Goal: Task Accomplishment & Management: Use online tool/utility

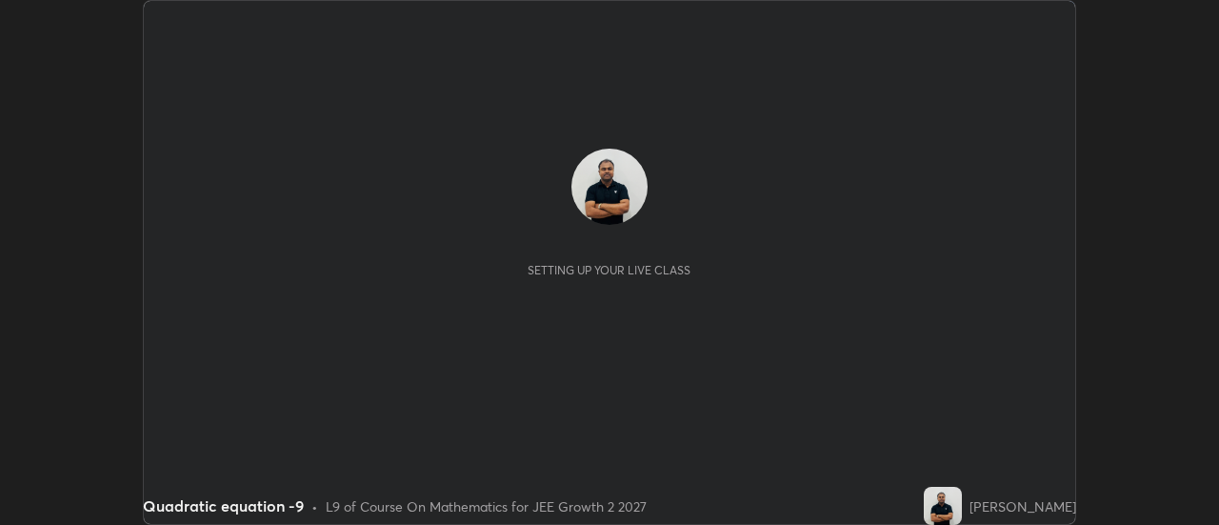
scroll to position [525, 1218]
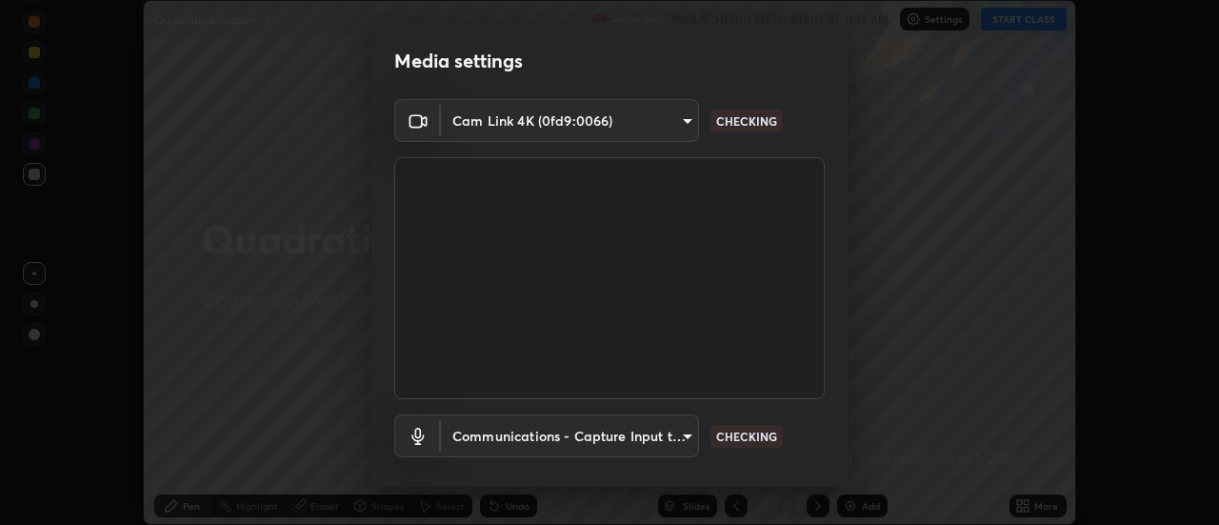
type input "1016c9670ba09e0da1ff6862f255b2c5b4dd1f04ff0e8715a66947f7e461f3c4"
type input "communications"
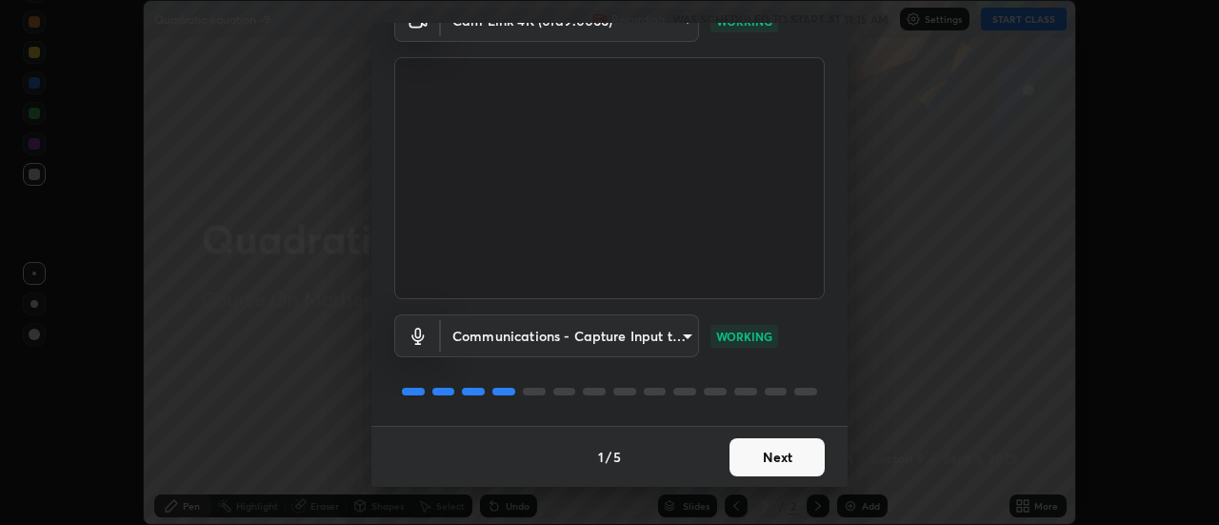
click at [773, 454] on button "Next" at bounding box center [777, 457] width 95 height 38
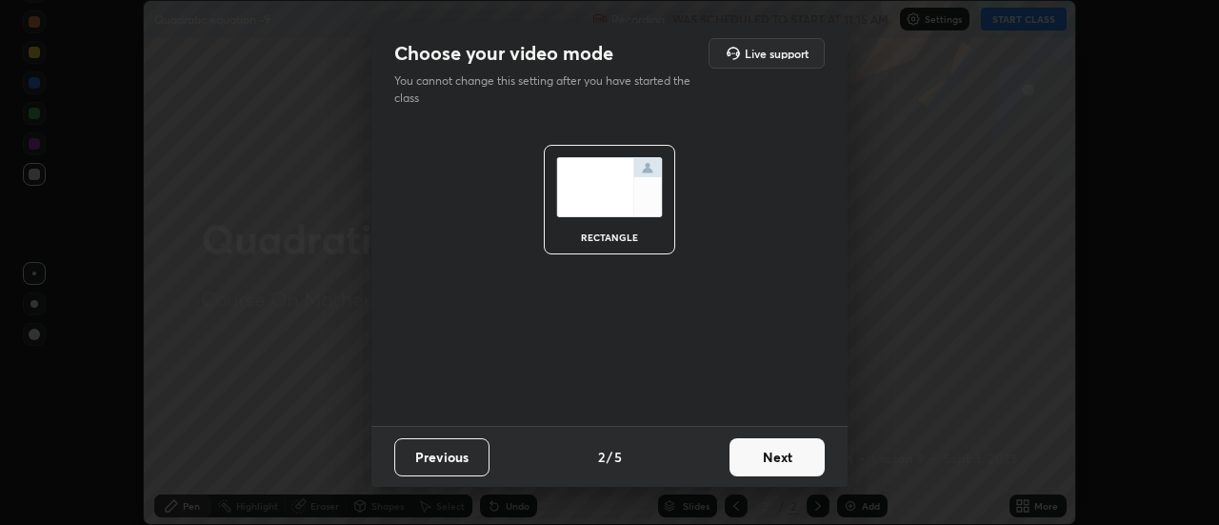
click at [778, 452] on button "Next" at bounding box center [777, 457] width 95 height 38
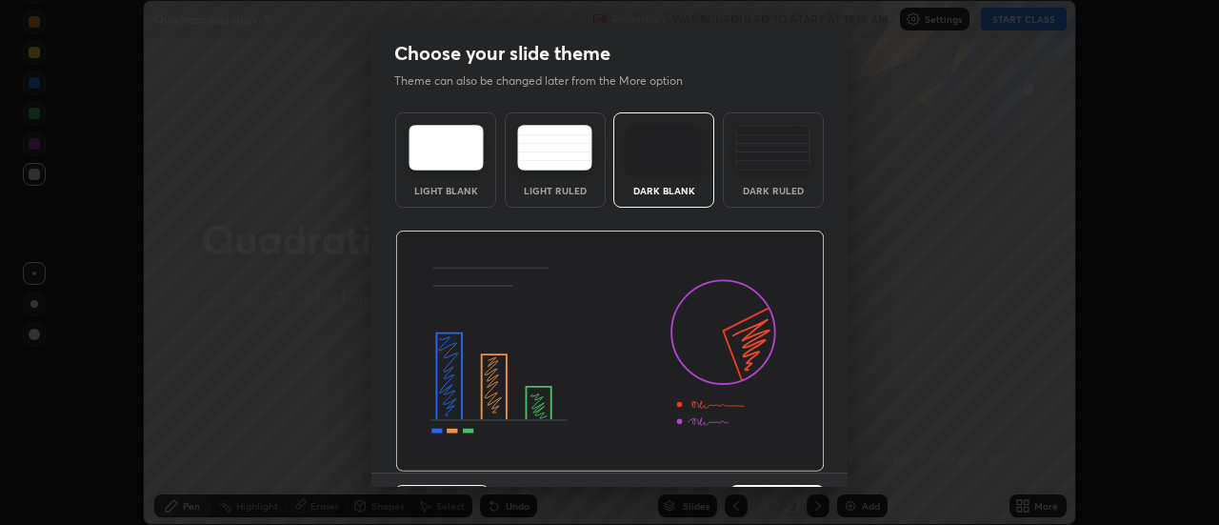
scroll to position [47, 0]
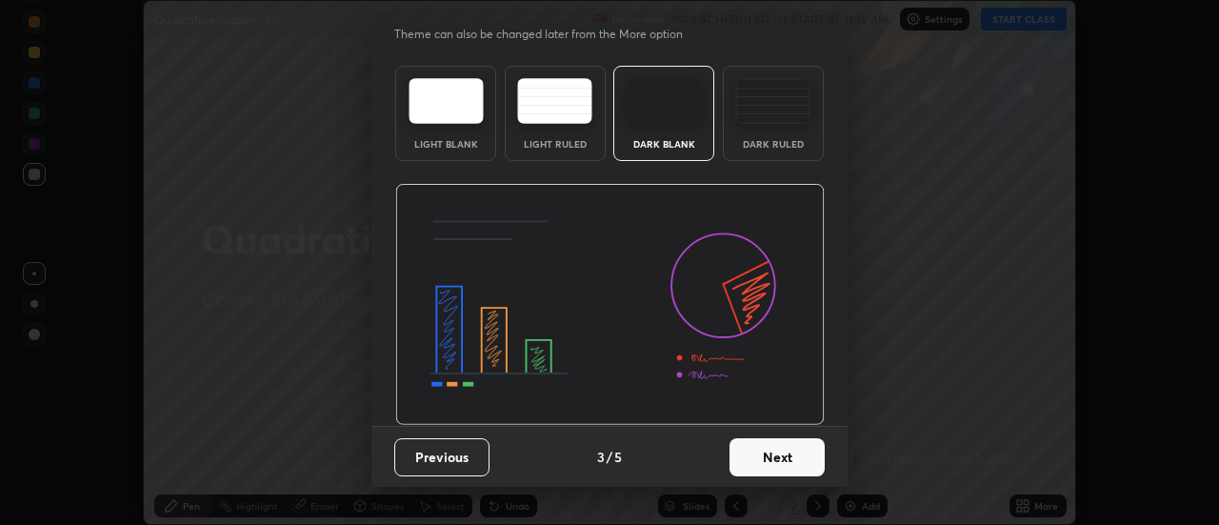
click at [776, 459] on button "Next" at bounding box center [777, 457] width 95 height 38
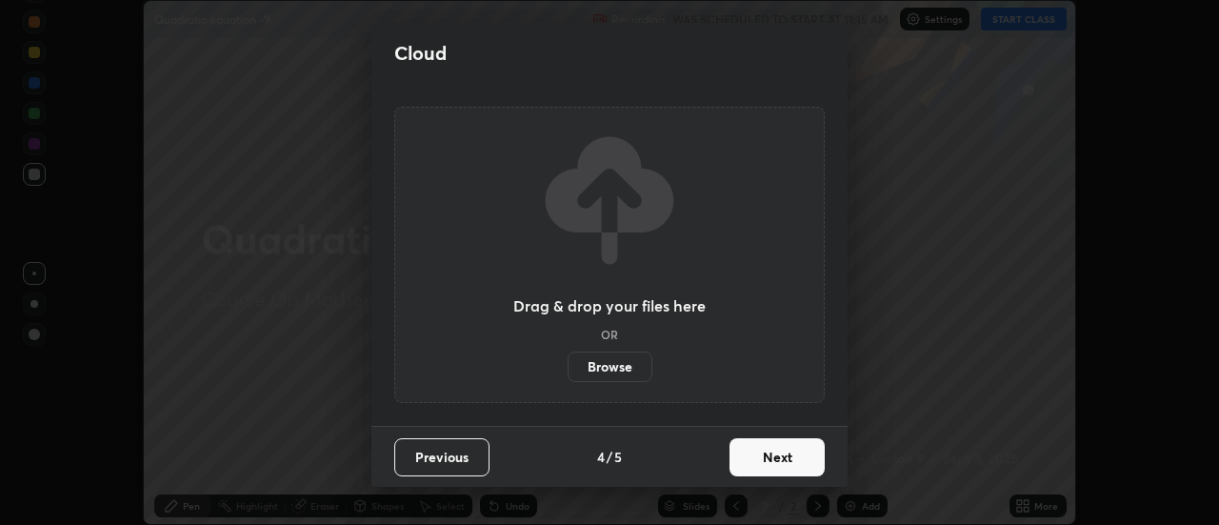
click at [790, 462] on button "Next" at bounding box center [777, 457] width 95 height 38
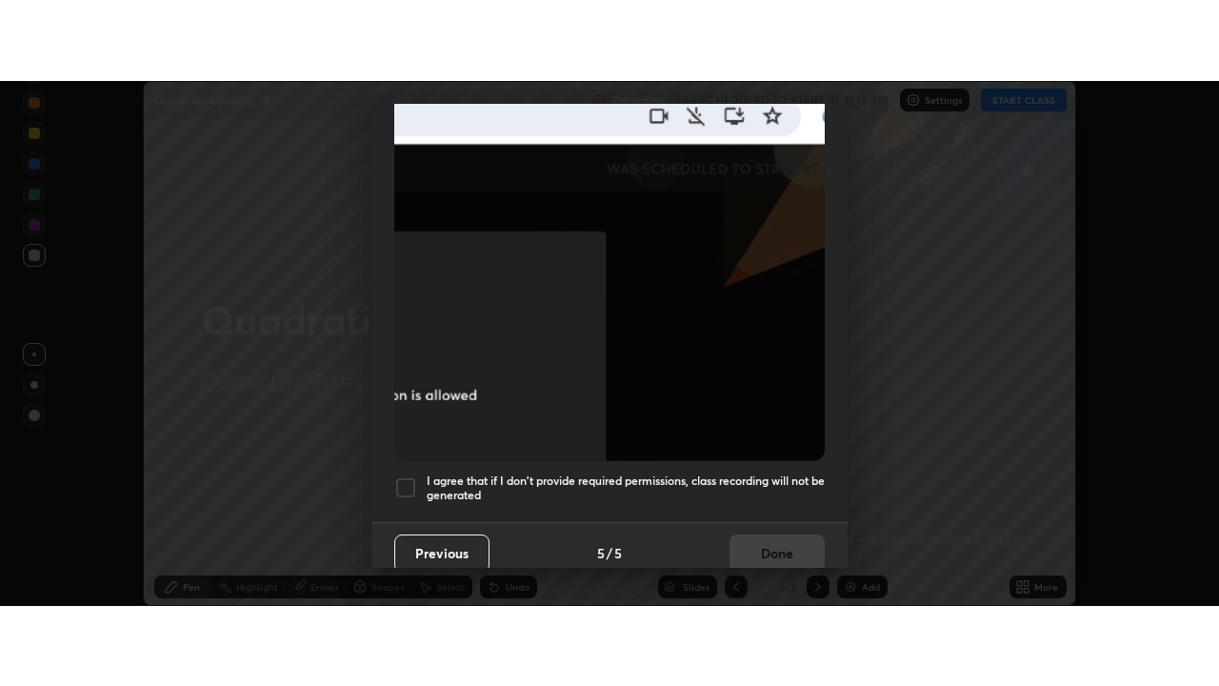
scroll to position [489, 0]
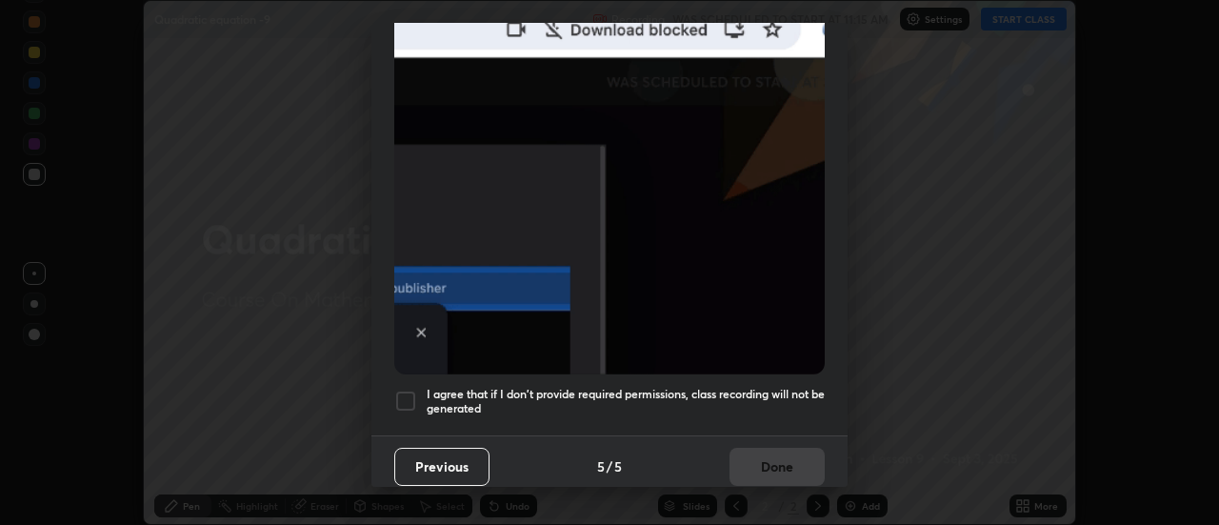
click at [416, 393] on div at bounding box center [405, 401] width 23 height 23
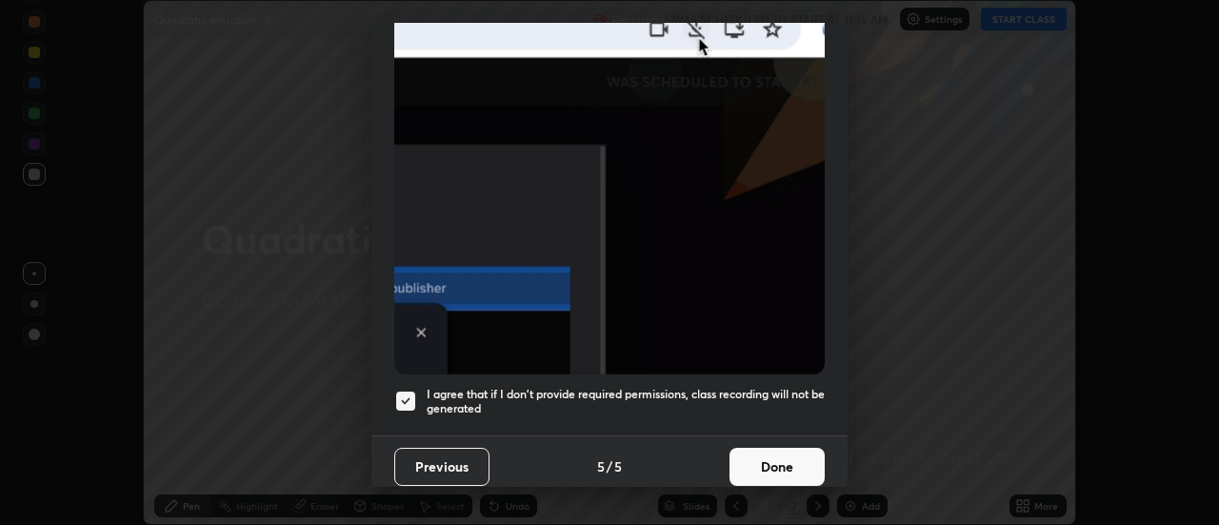
click at [764, 457] on button "Done" at bounding box center [777, 467] width 95 height 38
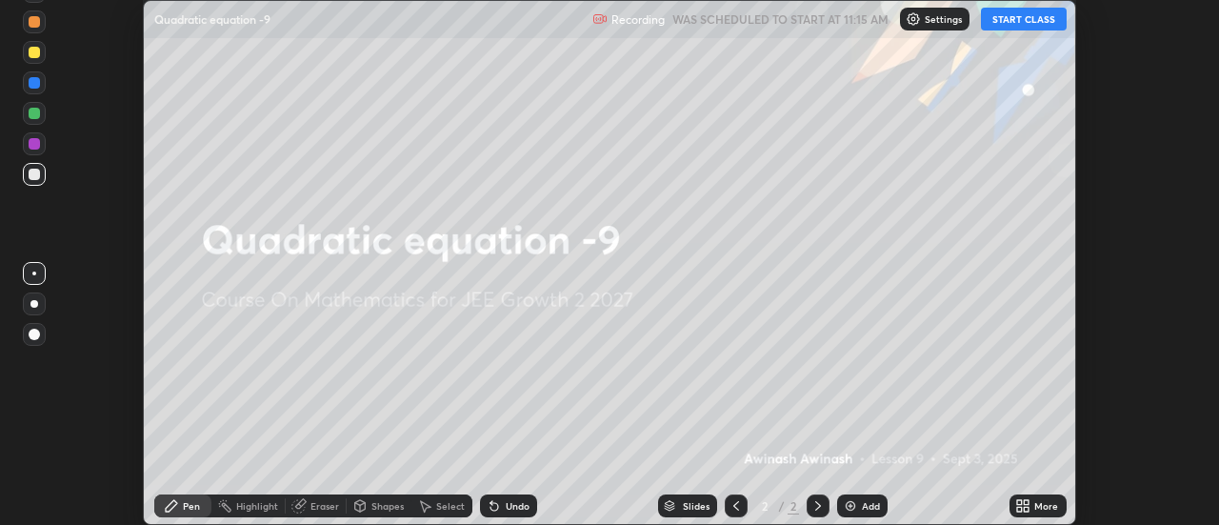
click at [866, 508] on div "Add" at bounding box center [871, 506] width 18 height 10
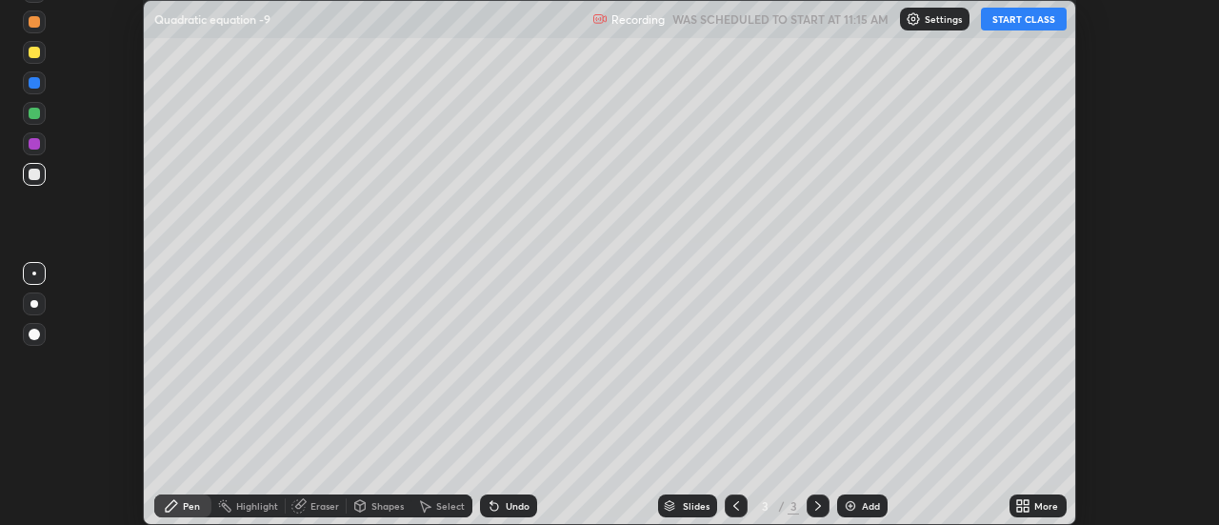
click at [1030, 25] on button "START CLASS" at bounding box center [1024, 19] width 86 height 23
click at [1035, 504] on div "More" at bounding box center [1038, 505] width 57 height 23
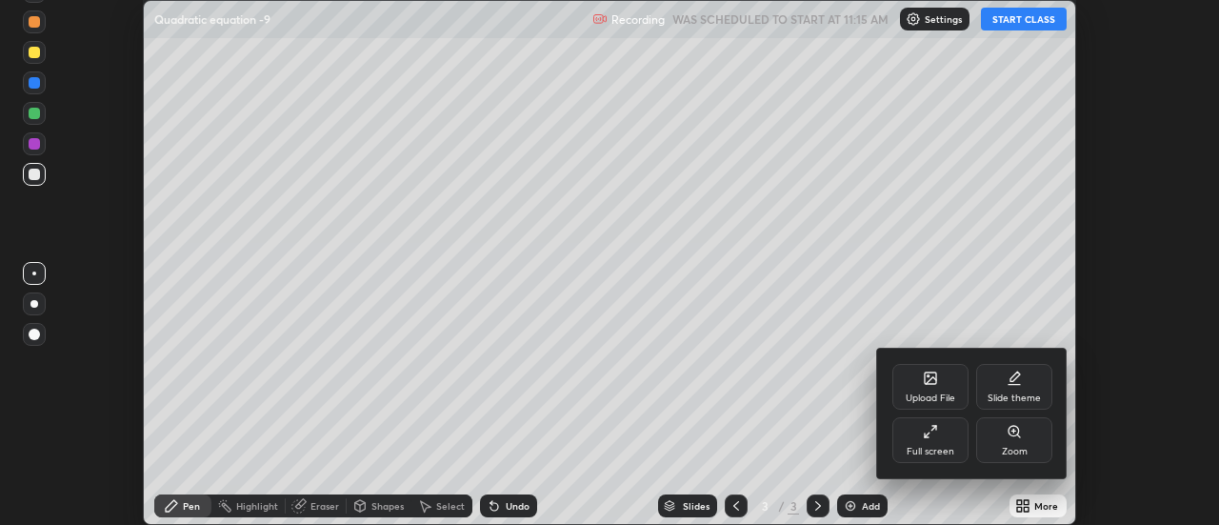
click at [939, 443] on div "Full screen" at bounding box center [931, 440] width 76 height 46
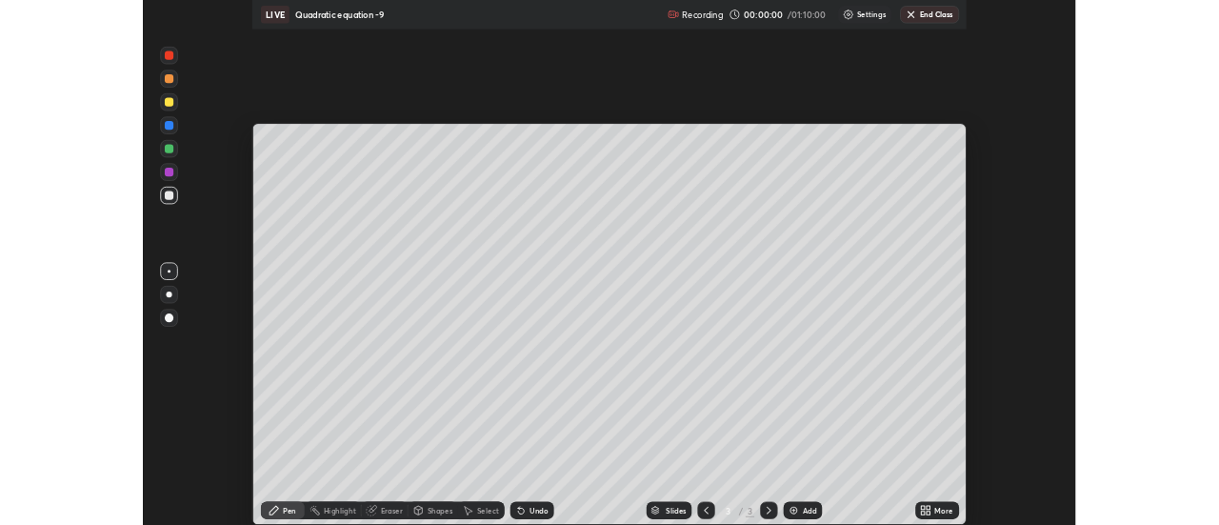
scroll to position [686, 1219]
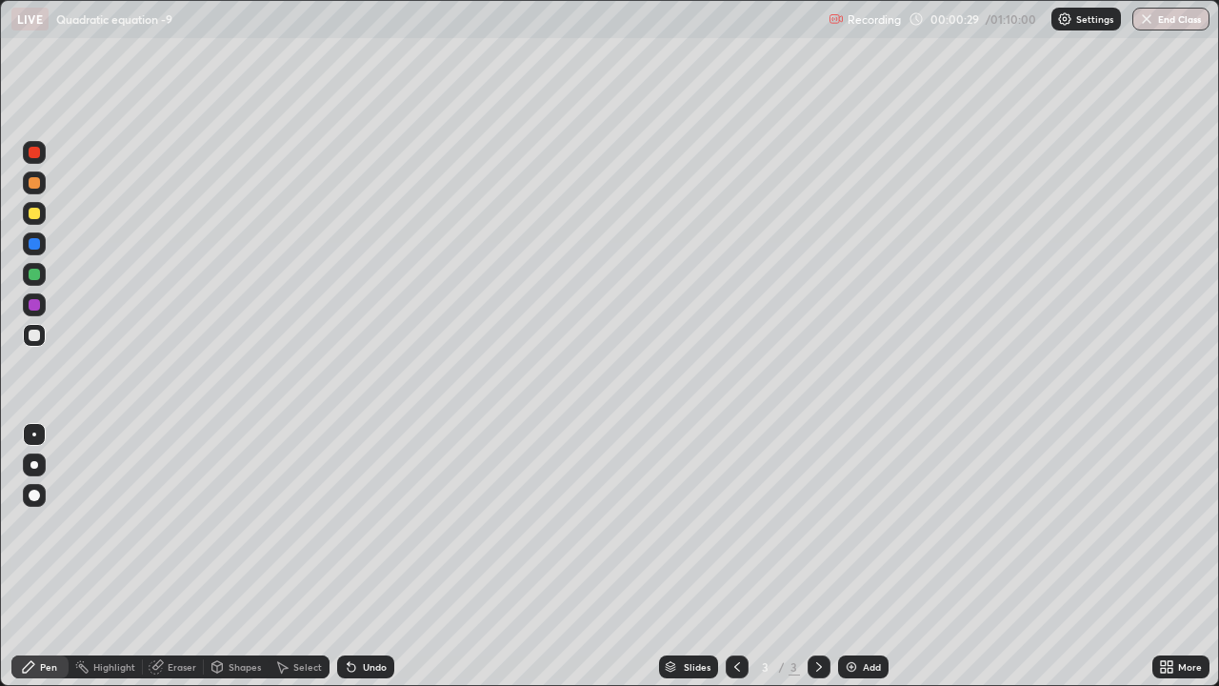
click at [352, 524] on icon at bounding box center [352, 668] width 8 height 8
click at [349, 524] on icon at bounding box center [352, 668] width 8 height 8
click at [350, 524] on icon at bounding box center [351, 666] width 15 height 15
click at [357, 524] on div "Undo" at bounding box center [365, 666] width 57 height 23
click at [170, 524] on div "Eraser" at bounding box center [182, 667] width 29 height 10
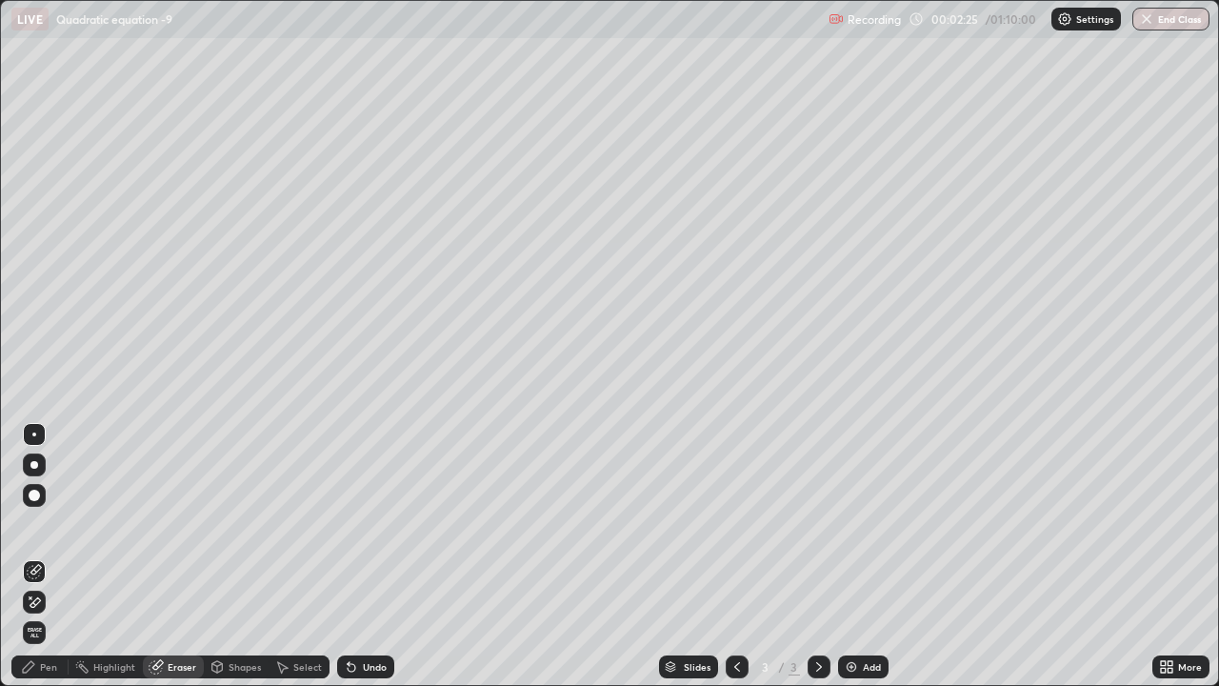
click at [35, 524] on icon at bounding box center [34, 602] width 15 height 16
click at [48, 524] on div "Pen" at bounding box center [48, 667] width 17 height 10
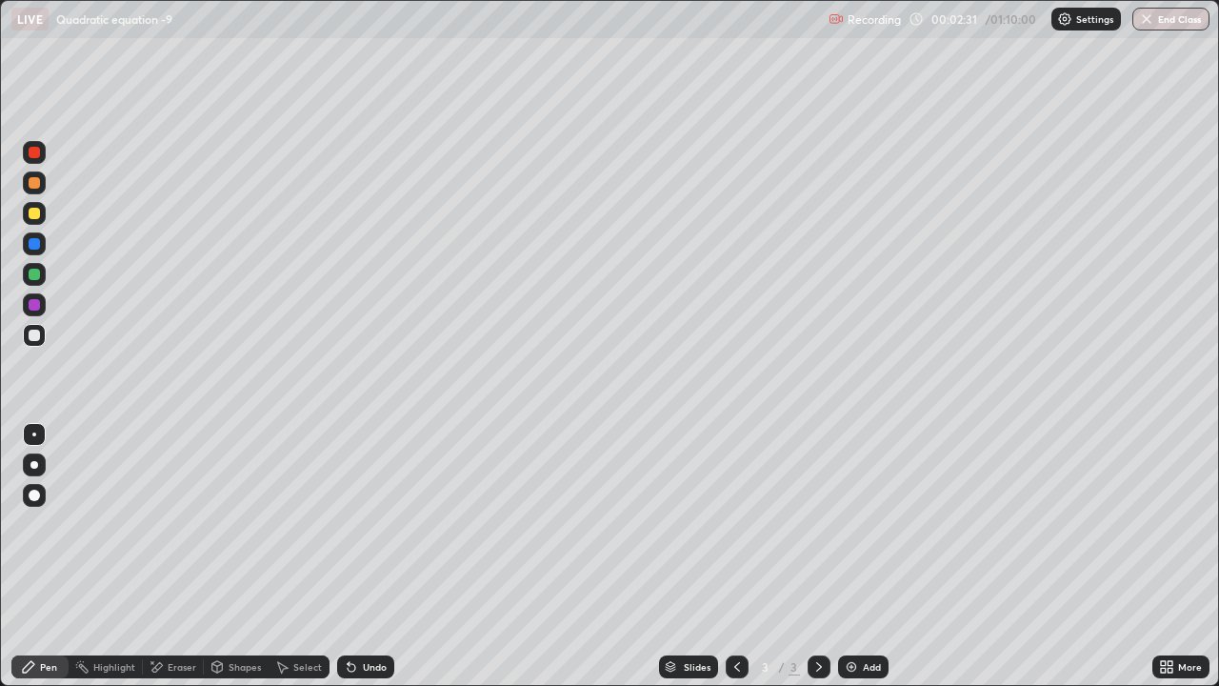
click at [38, 213] on div at bounding box center [34, 213] width 11 height 11
click at [33, 272] on div at bounding box center [34, 274] width 11 height 11
click at [32, 307] on div at bounding box center [34, 304] width 11 height 11
click at [36, 338] on div at bounding box center [34, 335] width 11 height 11
click at [375, 524] on div "Undo" at bounding box center [375, 667] width 24 height 10
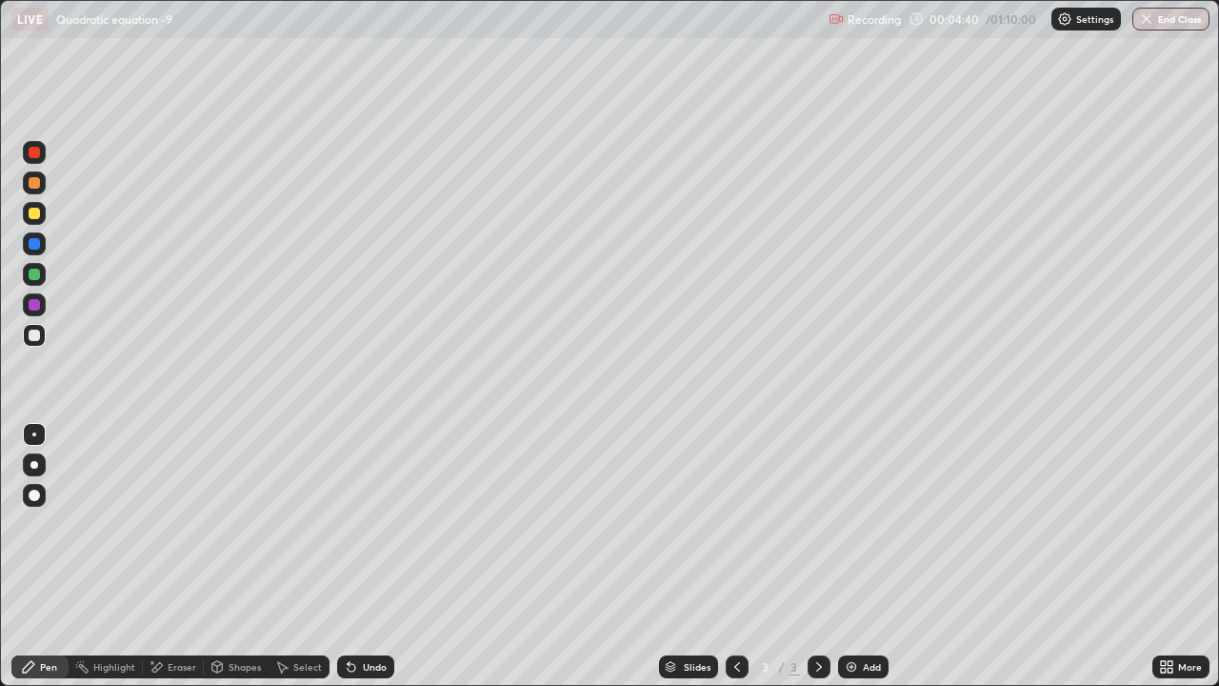
click at [381, 524] on div "Undo" at bounding box center [365, 666] width 57 height 23
click at [35, 271] on div at bounding box center [34, 274] width 11 height 11
click at [31, 339] on div at bounding box center [34, 335] width 11 height 11
click at [35, 275] on div at bounding box center [34, 274] width 11 height 11
click at [34, 215] on div at bounding box center [34, 213] width 11 height 11
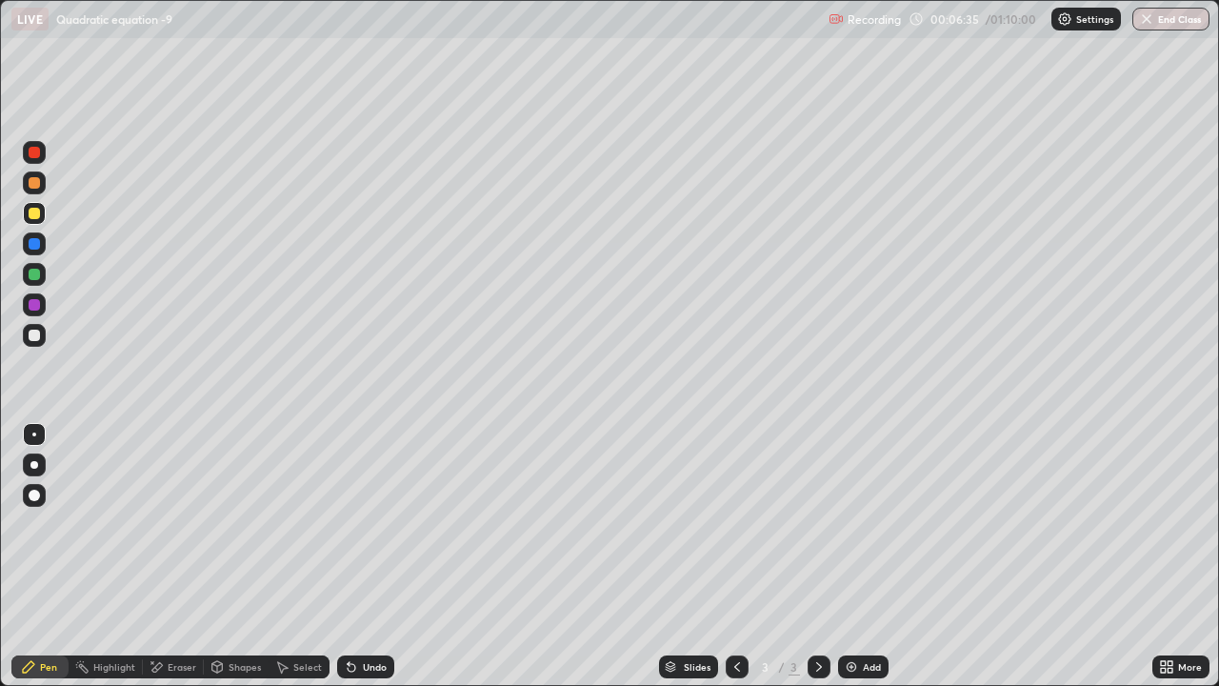
click at [33, 183] on div at bounding box center [34, 182] width 11 height 11
click at [31, 153] on div at bounding box center [34, 152] width 11 height 11
click at [35, 338] on div at bounding box center [34, 335] width 11 height 11
click at [853, 524] on img at bounding box center [851, 666] width 15 height 15
click at [36, 183] on div at bounding box center [34, 182] width 11 height 11
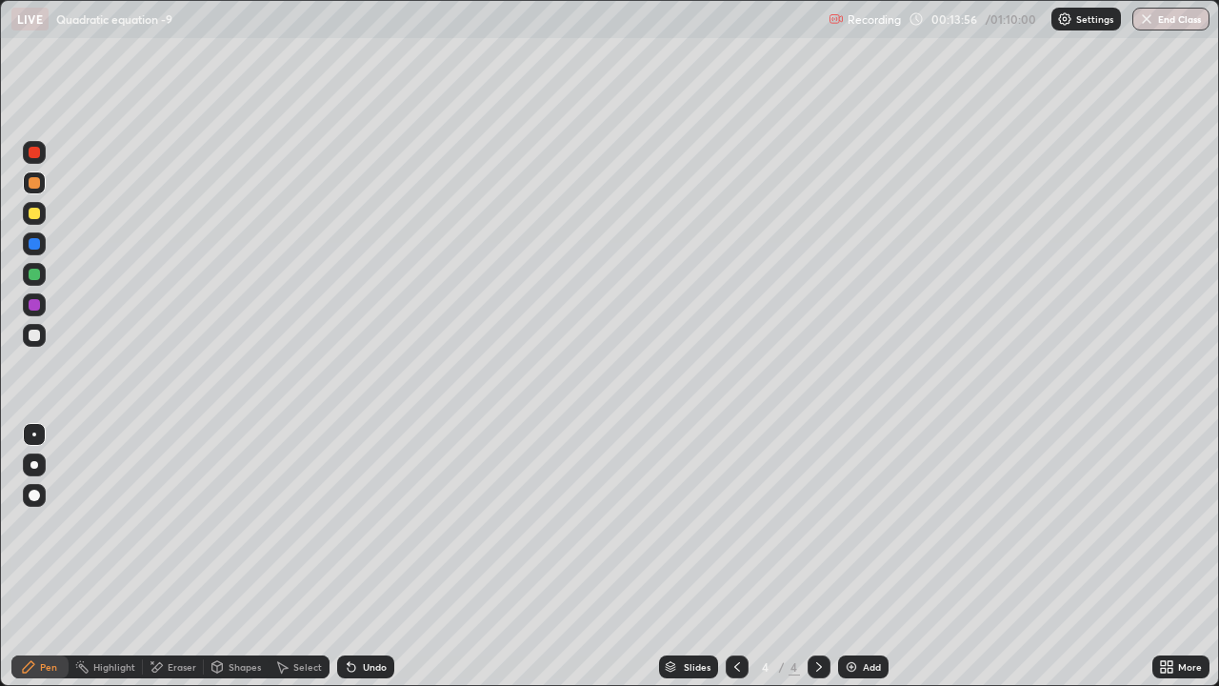
click at [33, 245] on div at bounding box center [34, 243] width 11 height 11
click at [185, 524] on div "Eraser" at bounding box center [182, 667] width 29 height 10
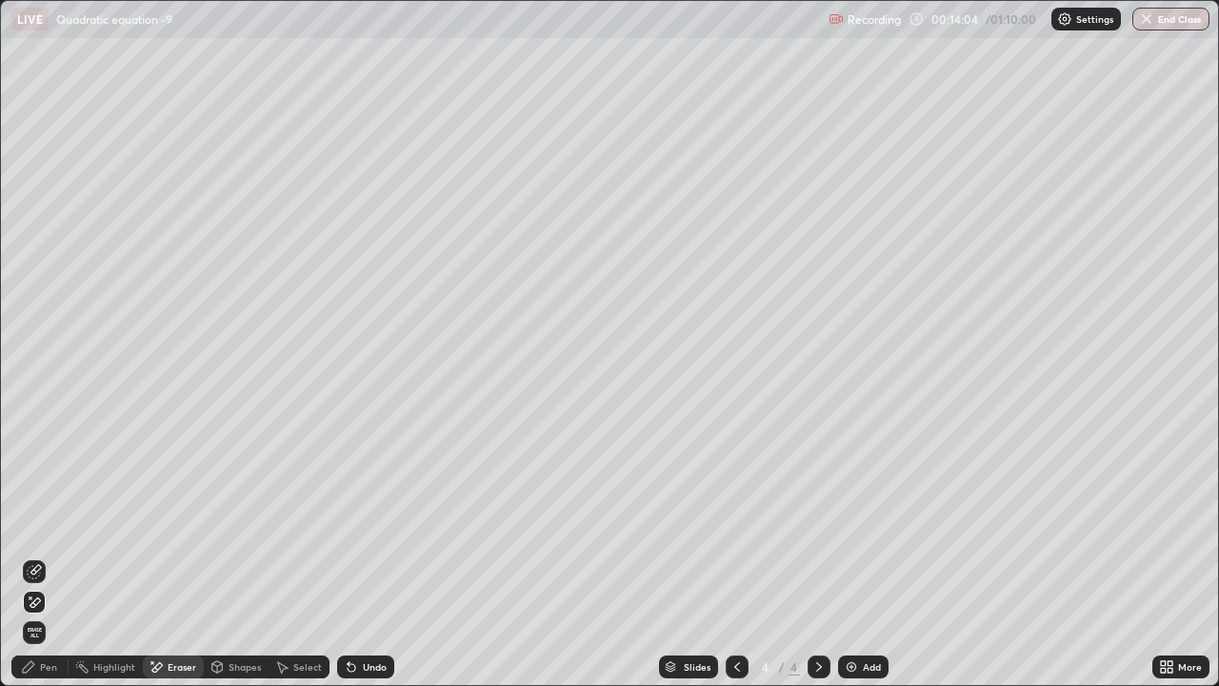
click at [49, 524] on div "Pen" at bounding box center [48, 667] width 17 height 10
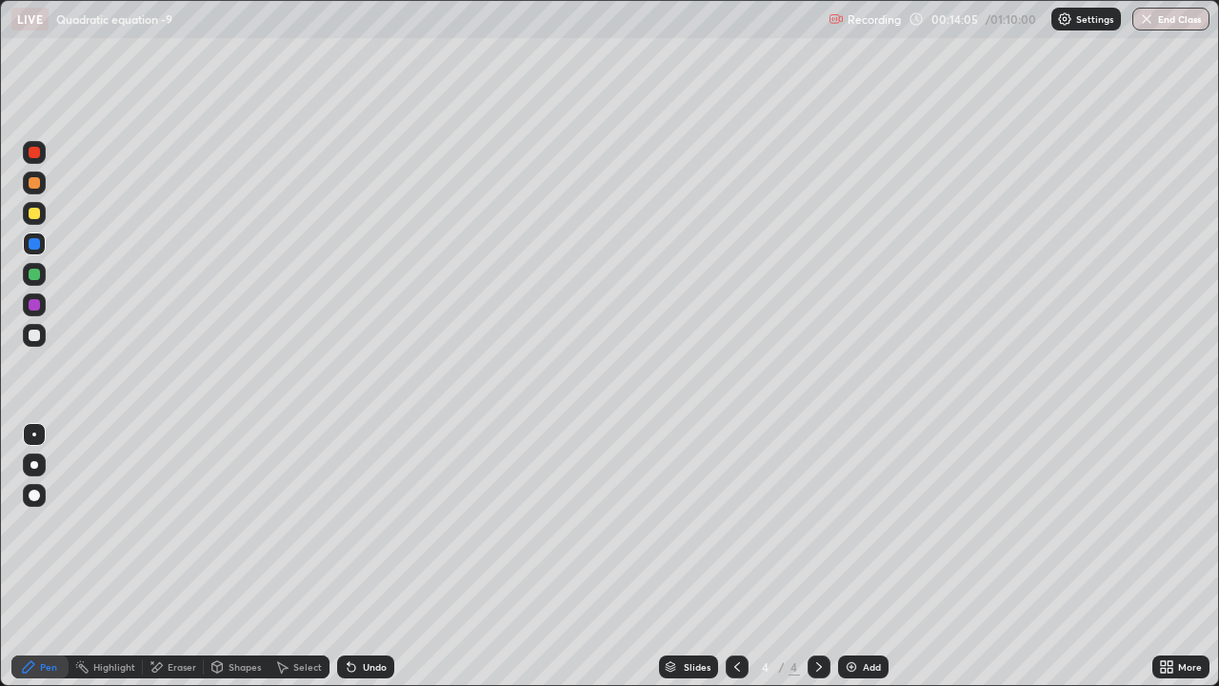
click at [34, 214] on div at bounding box center [34, 213] width 11 height 11
click at [34, 240] on div at bounding box center [34, 243] width 11 height 11
click at [34, 333] on div at bounding box center [34, 335] width 11 height 11
click at [33, 306] on div at bounding box center [34, 304] width 11 height 11
click at [351, 524] on icon at bounding box center [352, 668] width 8 height 8
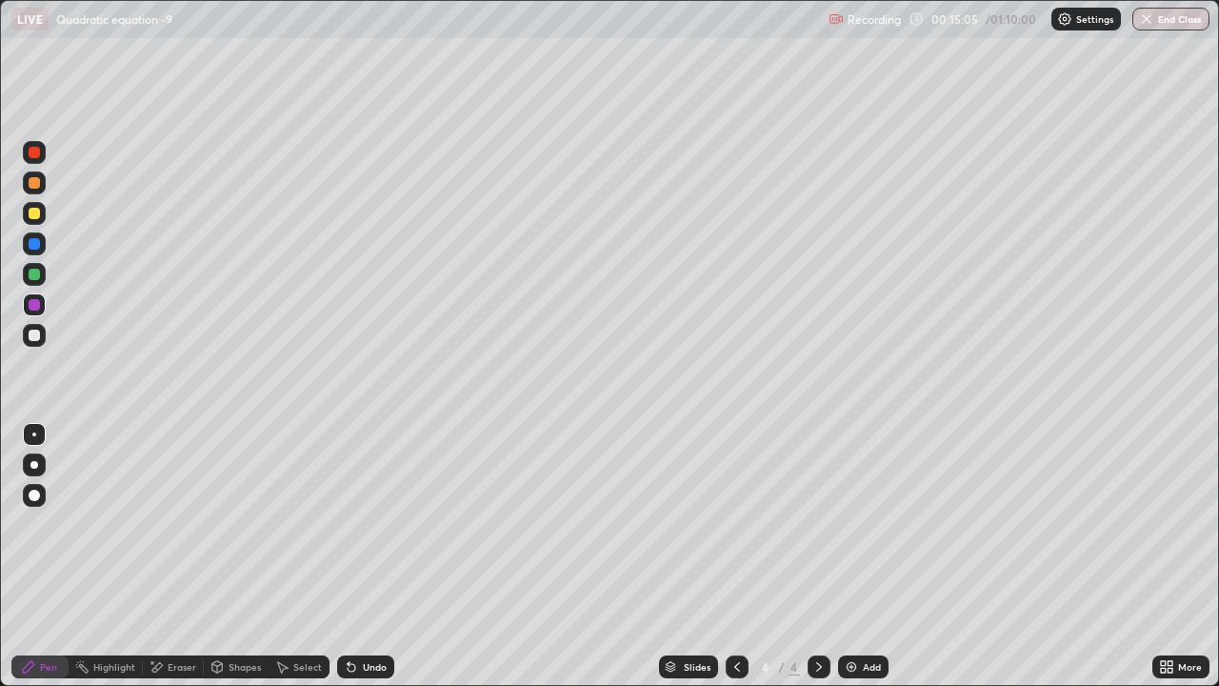
click at [363, 524] on div "Undo" at bounding box center [375, 667] width 24 height 10
click at [359, 524] on div "Undo" at bounding box center [365, 666] width 57 height 23
click at [355, 524] on icon at bounding box center [351, 666] width 15 height 15
click at [29, 331] on div at bounding box center [34, 335] width 11 height 11
click at [371, 524] on div "Undo" at bounding box center [375, 667] width 24 height 10
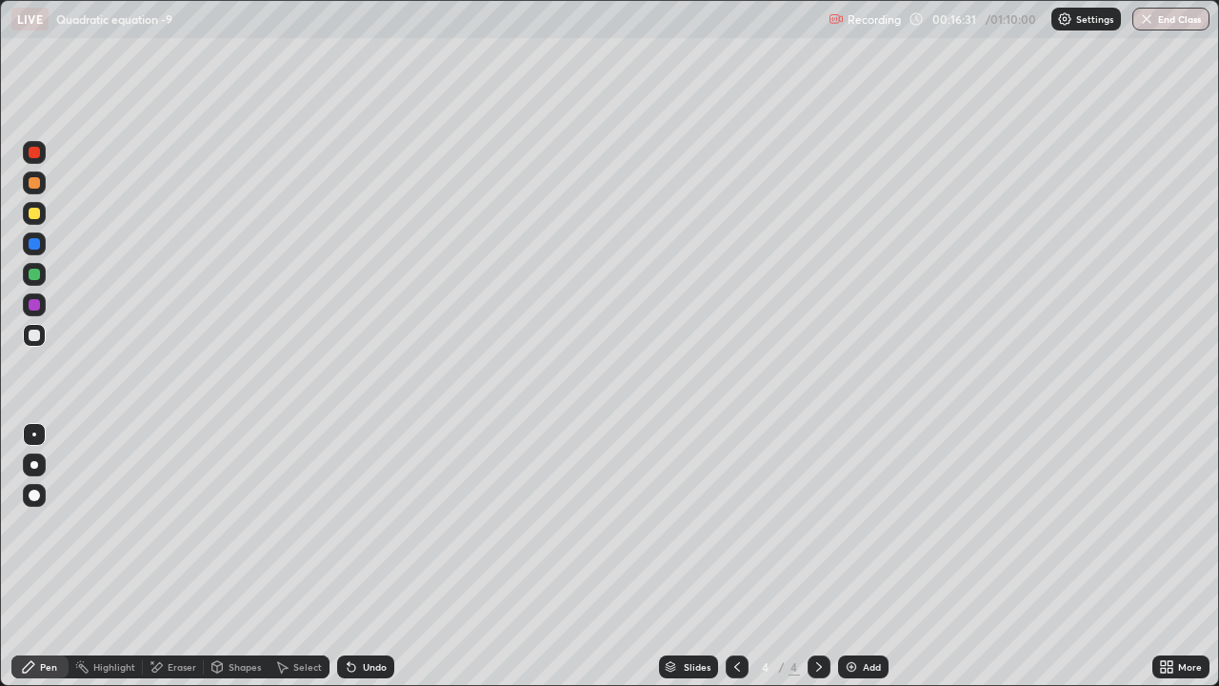
click at [38, 278] on div at bounding box center [34, 274] width 11 height 11
click at [379, 524] on div "Undo" at bounding box center [375, 667] width 24 height 10
click at [374, 524] on div "Undo" at bounding box center [375, 667] width 24 height 10
click at [34, 245] on div at bounding box center [34, 243] width 11 height 11
click at [853, 524] on img at bounding box center [851, 666] width 15 height 15
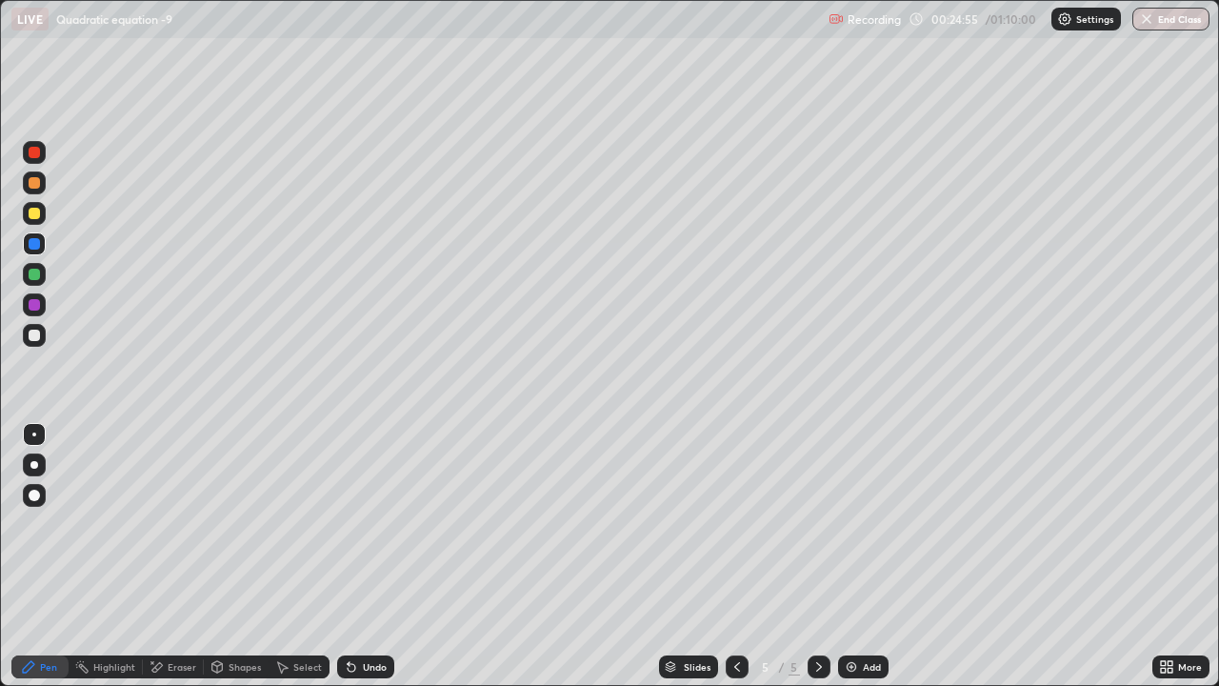
click at [36, 213] on div at bounding box center [34, 213] width 11 height 11
click at [35, 186] on div at bounding box center [34, 182] width 11 height 11
click at [34, 276] on div at bounding box center [34, 274] width 11 height 11
click at [180, 524] on div "Eraser" at bounding box center [182, 667] width 29 height 10
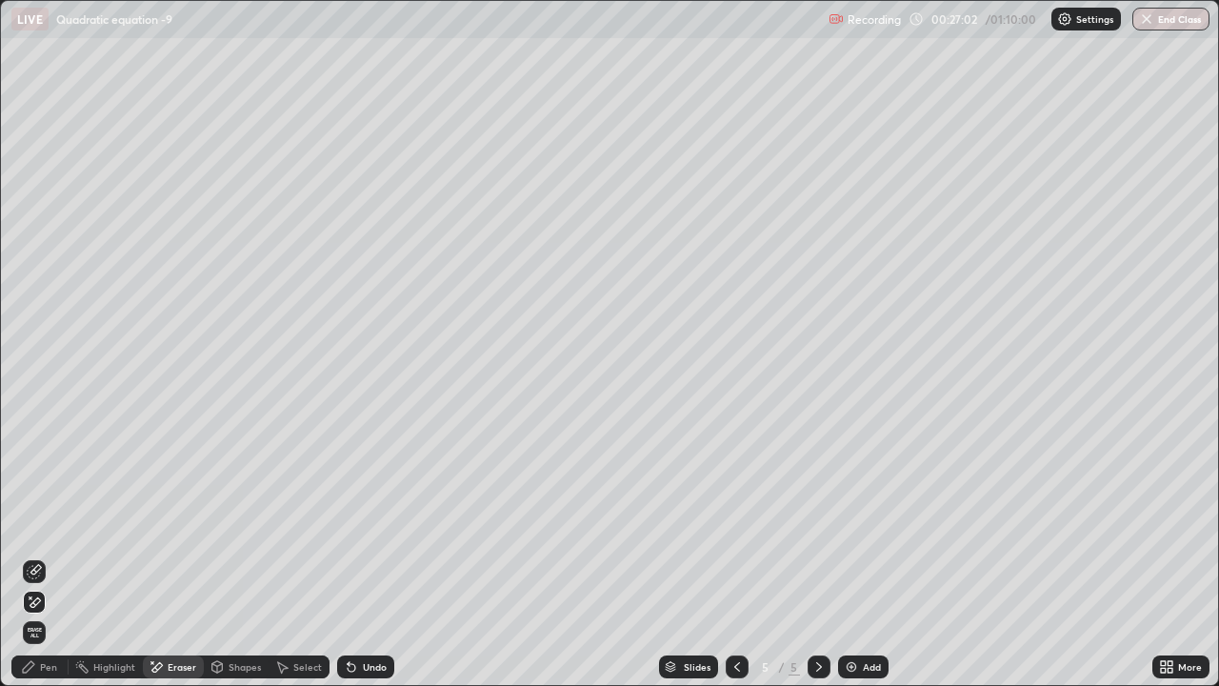
click at [48, 524] on div "Pen" at bounding box center [48, 667] width 17 height 10
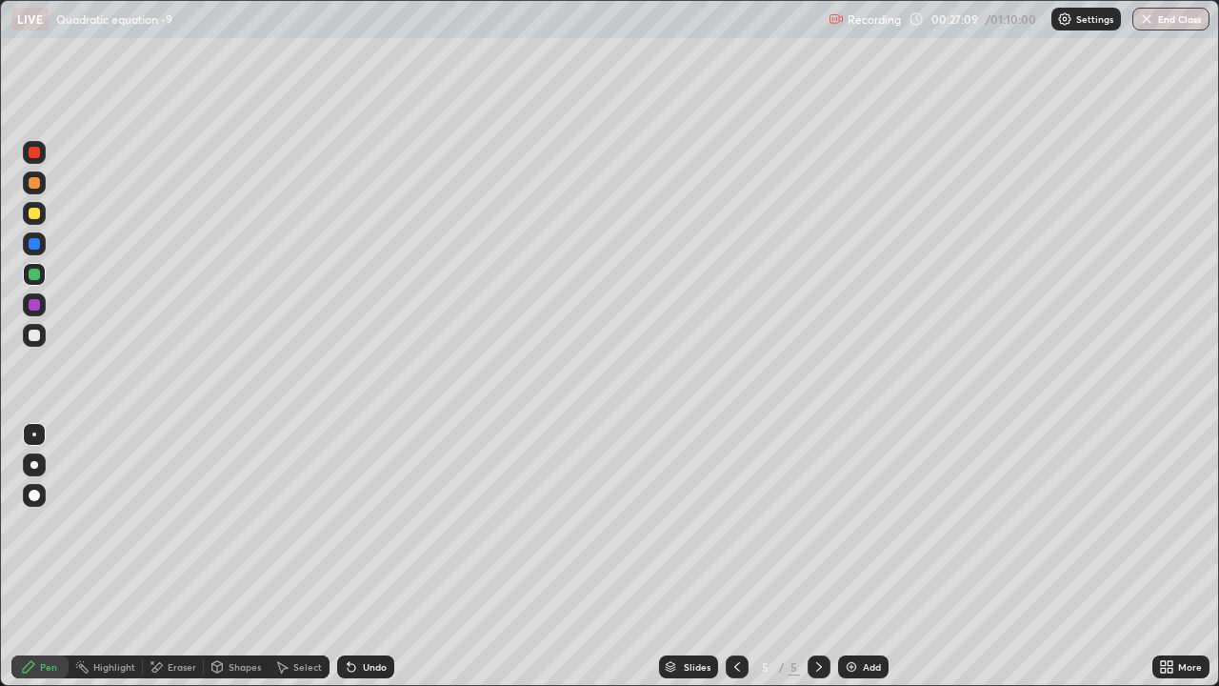
click at [35, 307] on div at bounding box center [34, 304] width 11 height 11
click at [37, 217] on div at bounding box center [34, 213] width 11 height 11
click at [37, 270] on div at bounding box center [34, 274] width 11 height 11
click at [33, 338] on div at bounding box center [34, 335] width 11 height 11
click at [39, 307] on div at bounding box center [34, 304] width 11 height 11
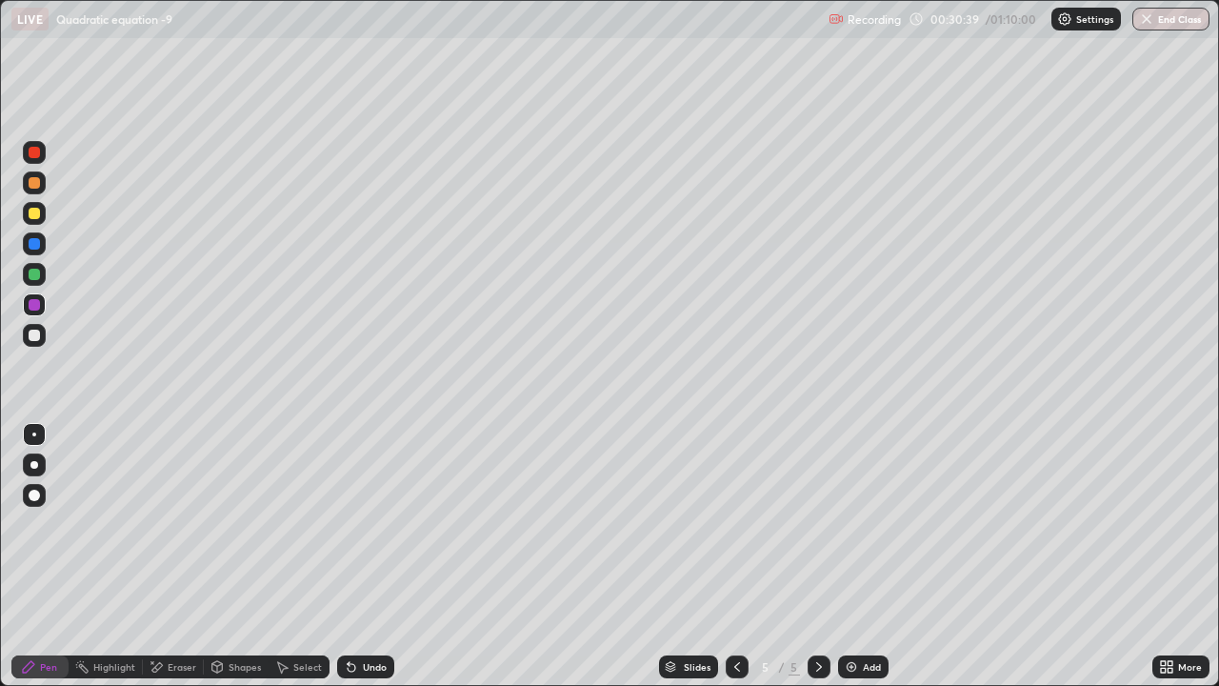
click at [30, 245] on div at bounding box center [34, 243] width 11 height 11
click at [374, 524] on div "Undo" at bounding box center [375, 667] width 24 height 10
click at [375, 524] on div "Undo" at bounding box center [375, 667] width 24 height 10
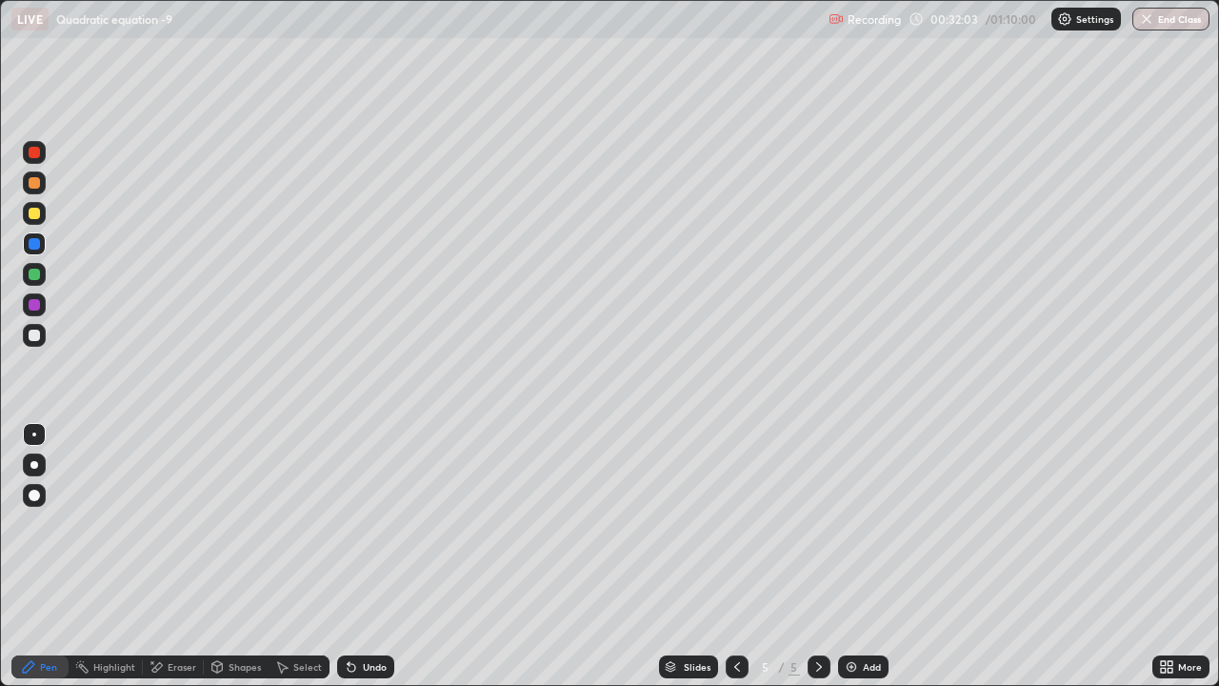
click at [376, 524] on div "Undo" at bounding box center [375, 667] width 24 height 10
click at [33, 215] on div at bounding box center [34, 213] width 11 height 11
click at [856, 524] on img at bounding box center [851, 666] width 15 height 15
click at [31, 244] on div at bounding box center [34, 243] width 11 height 11
click at [36, 338] on div at bounding box center [34, 335] width 11 height 11
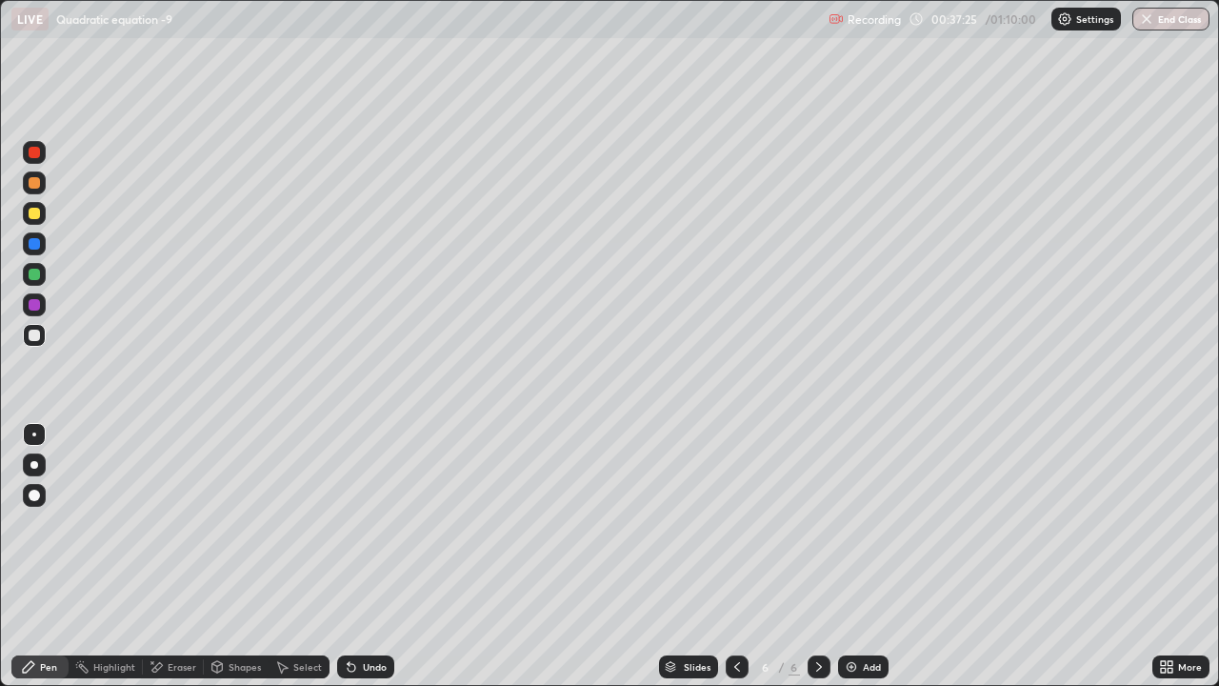
click at [36, 305] on div at bounding box center [34, 304] width 11 height 11
click at [32, 335] on div at bounding box center [34, 335] width 11 height 11
click at [855, 524] on img at bounding box center [851, 666] width 15 height 15
click at [33, 275] on div at bounding box center [34, 274] width 11 height 11
click at [31, 306] on div at bounding box center [34, 304] width 11 height 11
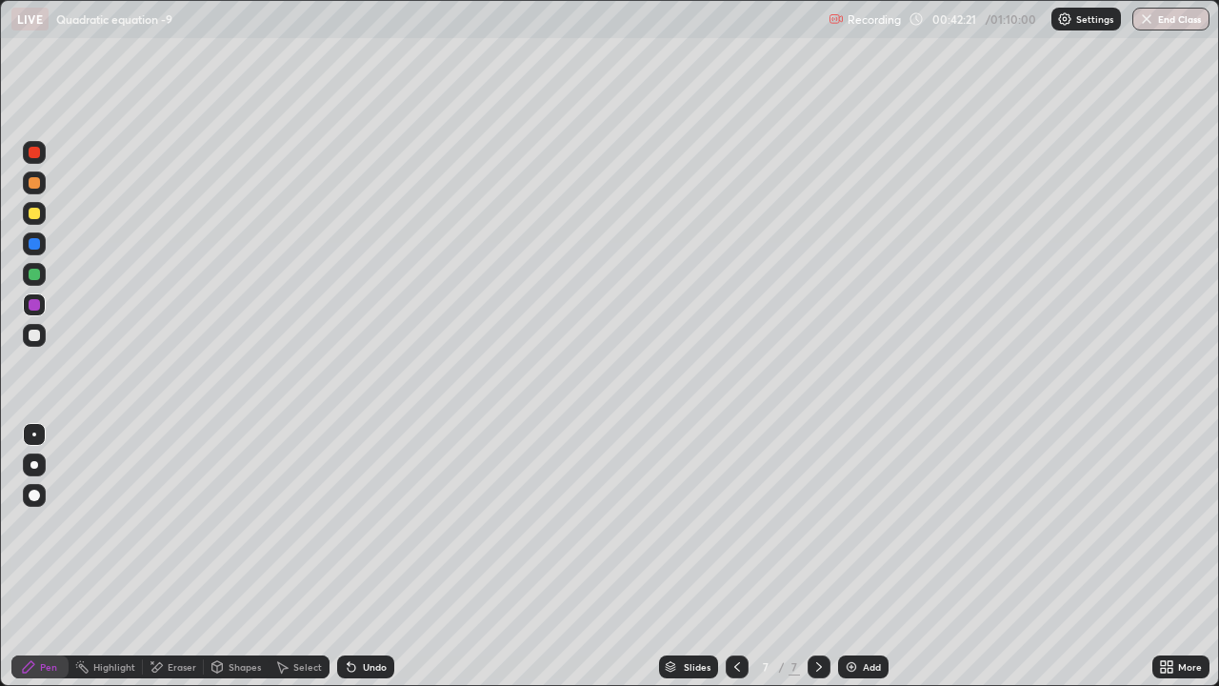
click at [854, 524] on img at bounding box center [851, 666] width 15 height 15
click at [36, 213] on div at bounding box center [34, 213] width 11 height 11
click at [34, 272] on div at bounding box center [34, 274] width 11 height 11
click at [32, 307] on div at bounding box center [34, 304] width 11 height 11
click at [31, 336] on div at bounding box center [34, 335] width 11 height 11
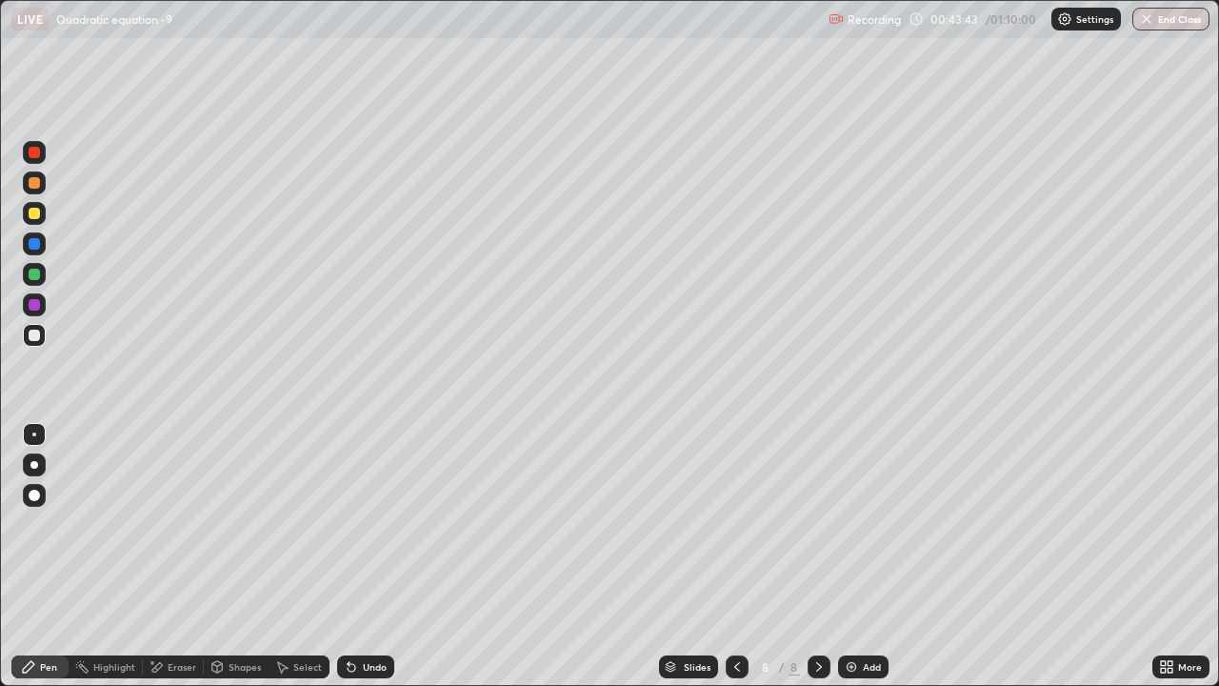
click at [34, 275] on div at bounding box center [34, 274] width 11 height 11
click at [32, 337] on div at bounding box center [34, 335] width 11 height 11
click at [33, 276] on div at bounding box center [34, 274] width 11 height 11
click at [34, 308] on div at bounding box center [34, 304] width 11 height 11
click at [31, 212] on div at bounding box center [34, 213] width 11 height 11
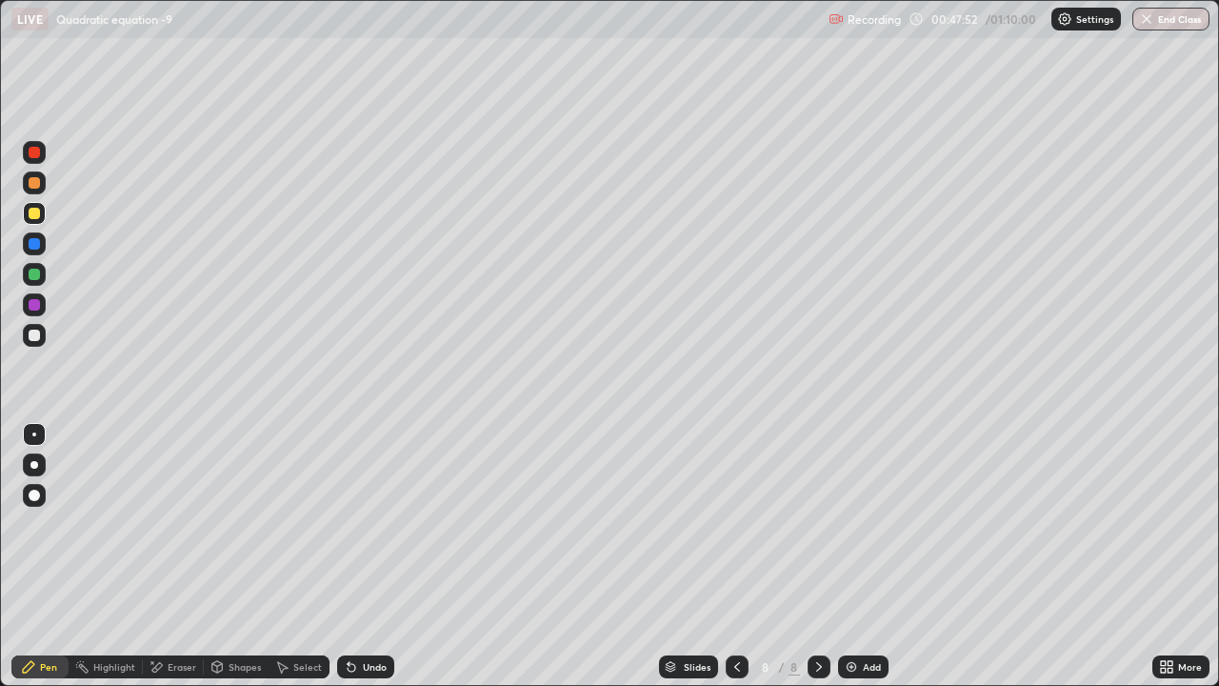
click at [735, 524] on icon at bounding box center [737, 666] width 15 height 15
click at [816, 524] on icon at bounding box center [819, 666] width 15 height 15
click at [38, 183] on div at bounding box center [34, 182] width 11 height 11
click at [854, 524] on img at bounding box center [851, 666] width 15 height 15
click at [32, 213] on div at bounding box center [34, 213] width 11 height 11
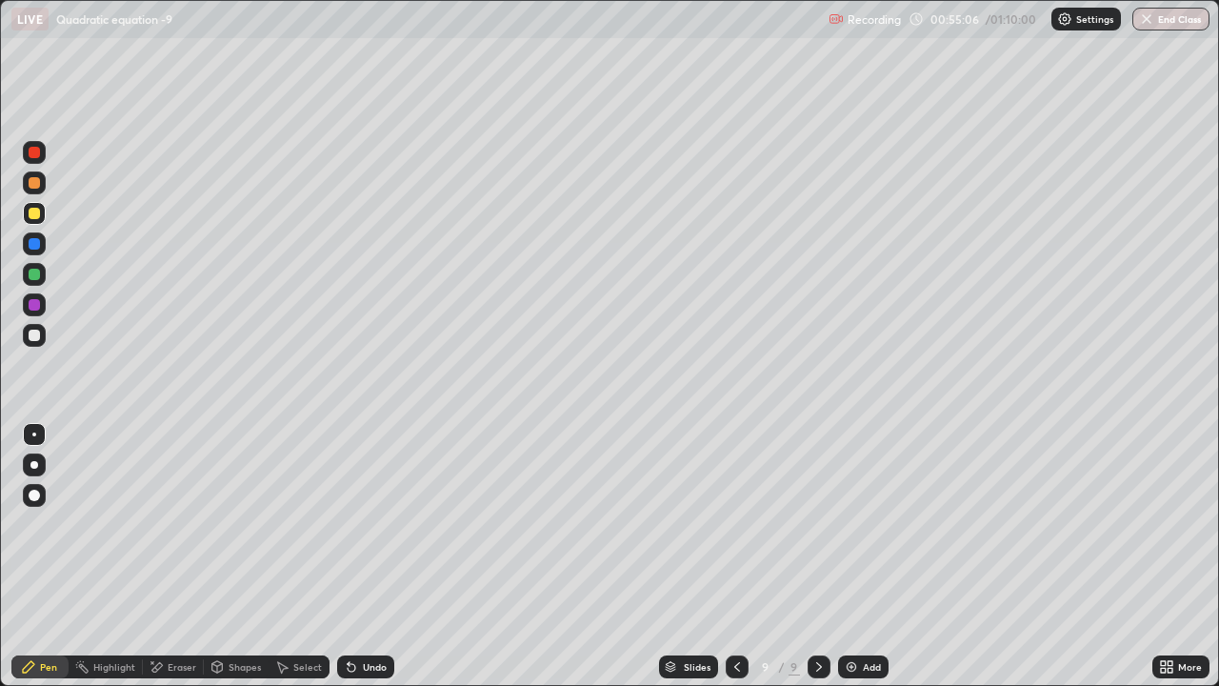
click at [33, 243] on div at bounding box center [34, 243] width 11 height 11
click at [38, 338] on div at bounding box center [34, 335] width 11 height 11
click at [29, 303] on div at bounding box center [34, 304] width 11 height 11
click at [38, 212] on div at bounding box center [34, 213] width 11 height 11
click at [851, 524] on img at bounding box center [851, 666] width 15 height 15
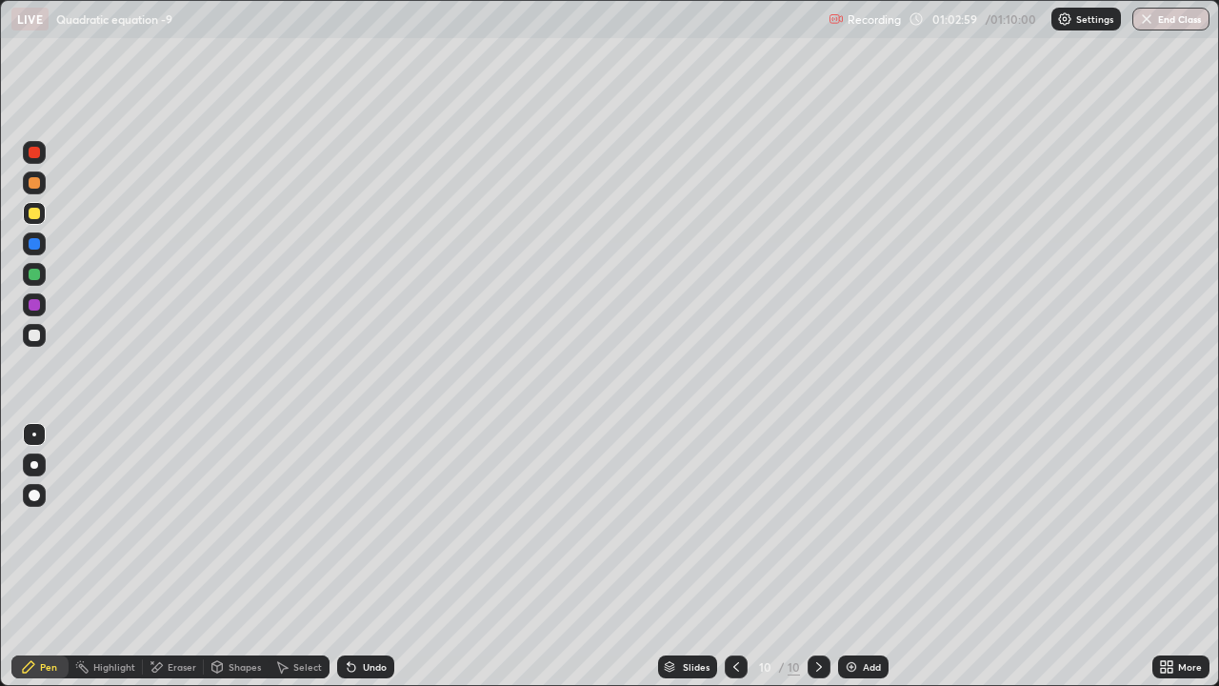
click at [39, 222] on div at bounding box center [34, 213] width 23 height 23
click at [365, 524] on div "Undo" at bounding box center [375, 667] width 24 height 10
click at [358, 524] on div "Undo" at bounding box center [365, 666] width 57 height 23
click at [35, 335] on div at bounding box center [34, 335] width 11 height 11
click at [36, 309] on div at bounding box center [34, 304] width 11 height 11
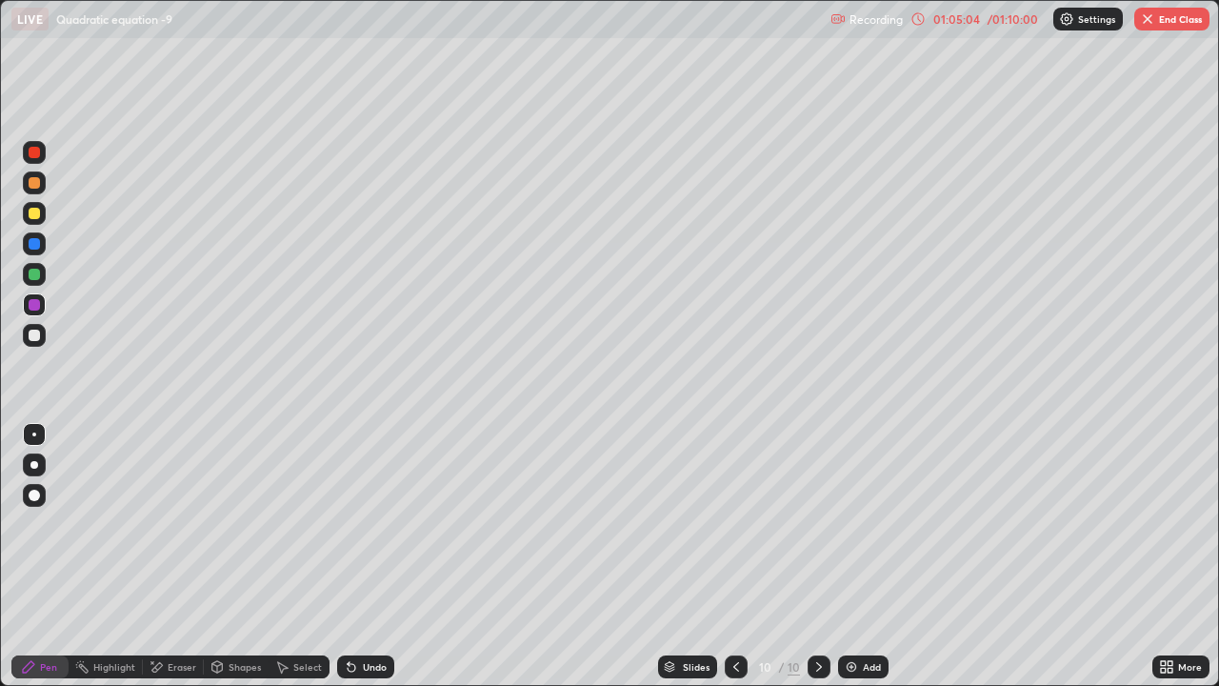
click at [380, 524] on div "Undo" at bounding box center [375, 667] width 24 height 10
click at [32, 276] on div at bounding box center [34, 274] width 11 height 11
click at [33, 302] on div at bounding box center [34, 304] width 11 height 11
click at [30, 336] on div at bounding box center [34, 335] width 11 height 11
click at [355, 524] on icon at bounding box center [351, 666] width 15 height 15
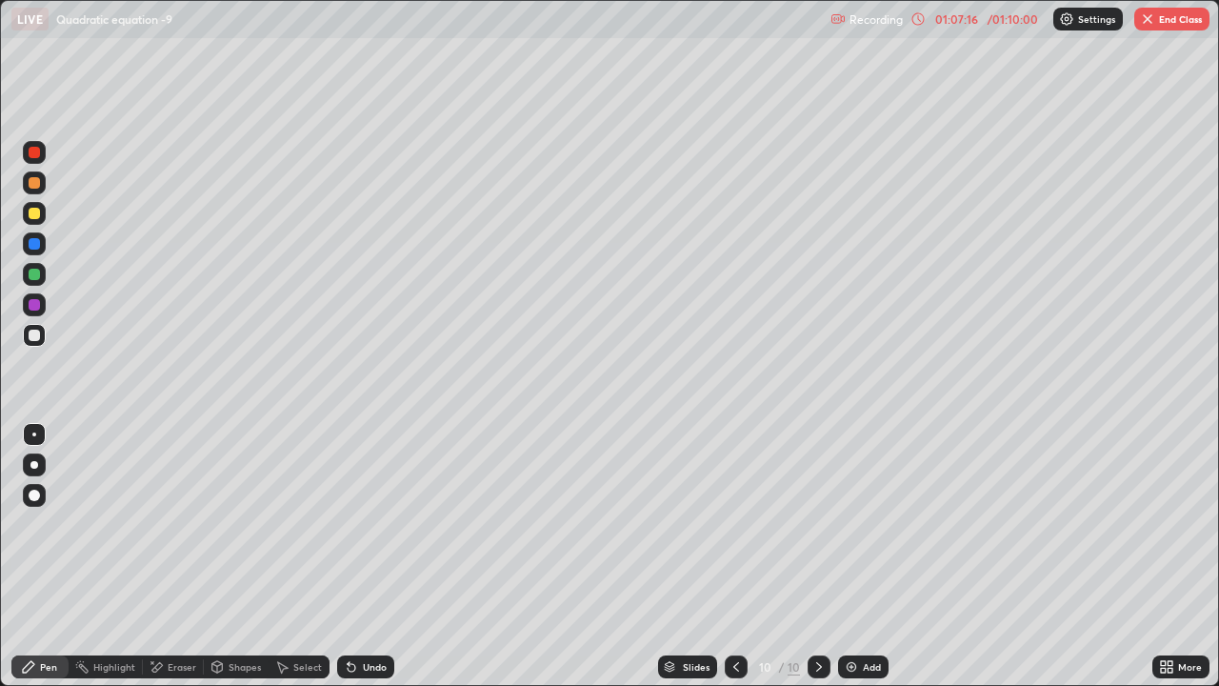
click at [364, 524] on div "Undo" at bounding box center [375, 667] width 24 height 10
click at [36, 154] on div at bounding box center [34, 152] width 11 height 11
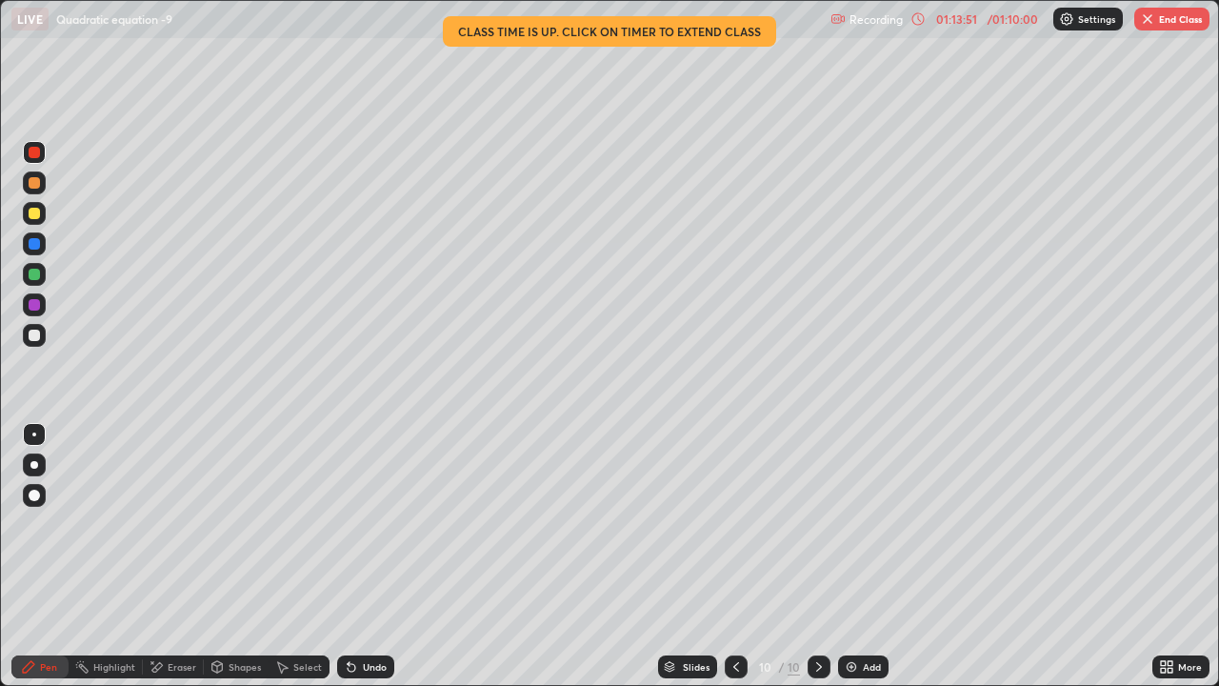
click at [1188, 27] on button "End Class" at bounding box center [1172, 19] width 75 height 23
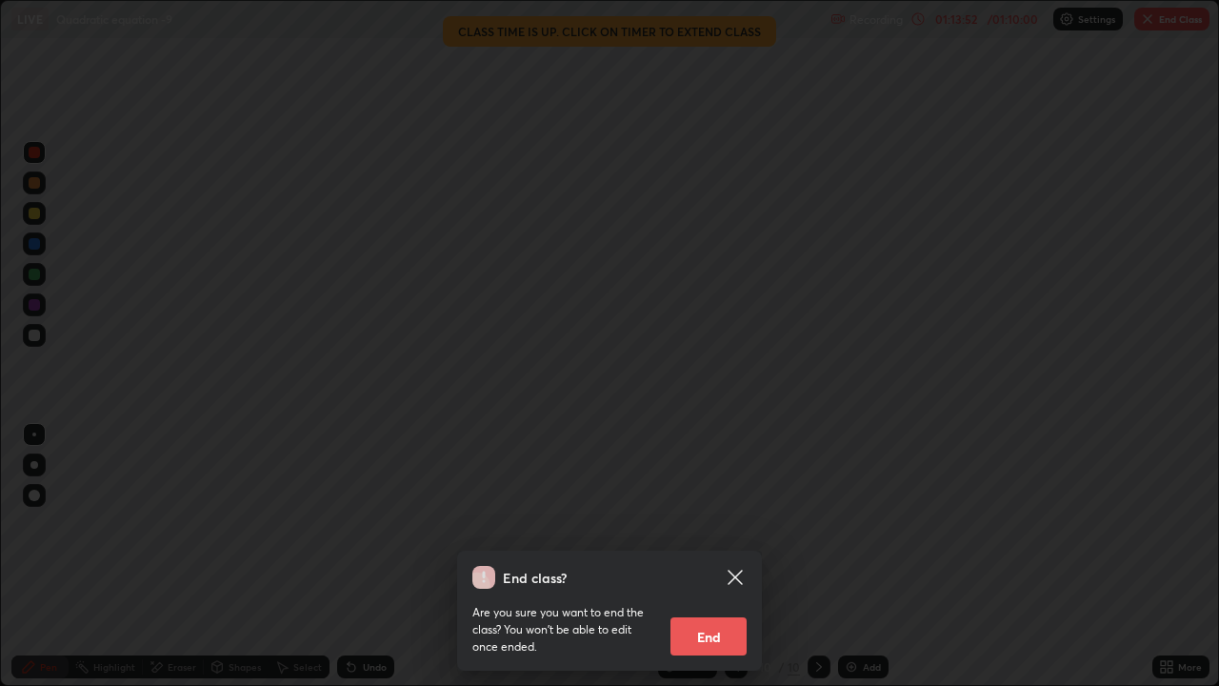
click at [711, 524] on button "End" at bounding box center [709, 636] width 76 height 38
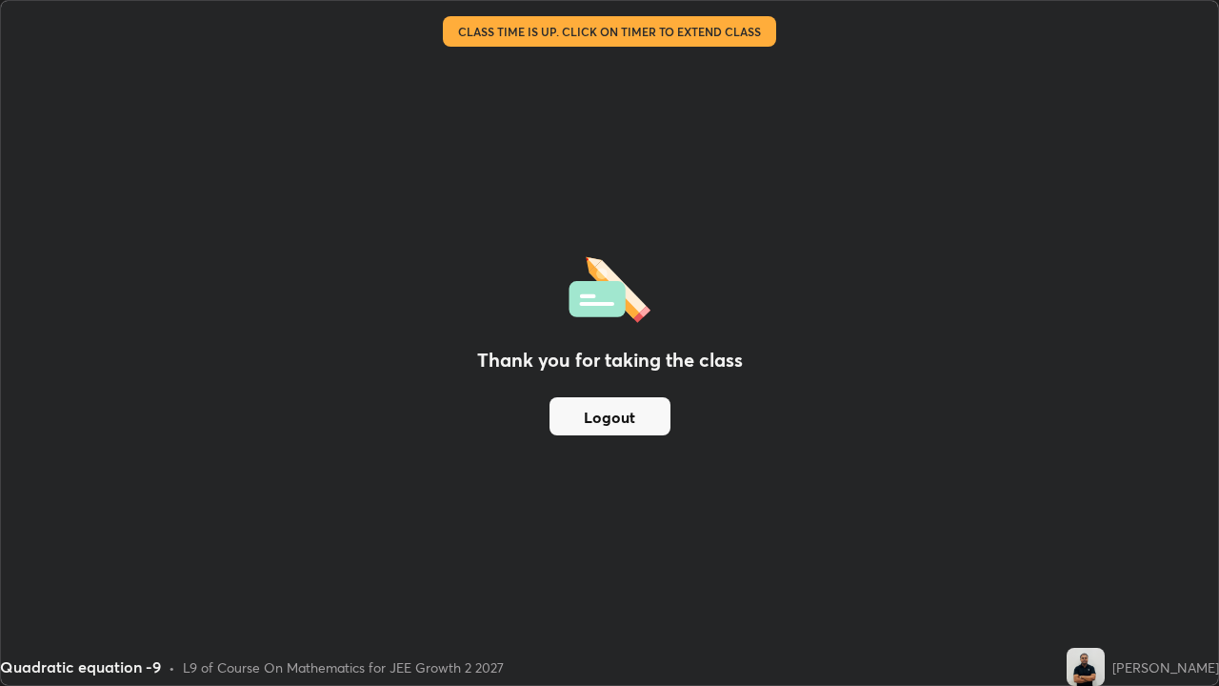
click at [706, 524] on div "Thank you for taking the class Logout" at bounding box center [610, 343] width 1218 height 684
click at [574, 511] on div "Thank you for taking the class Logout" at bounding box center [610, 343] width 1218 height 684
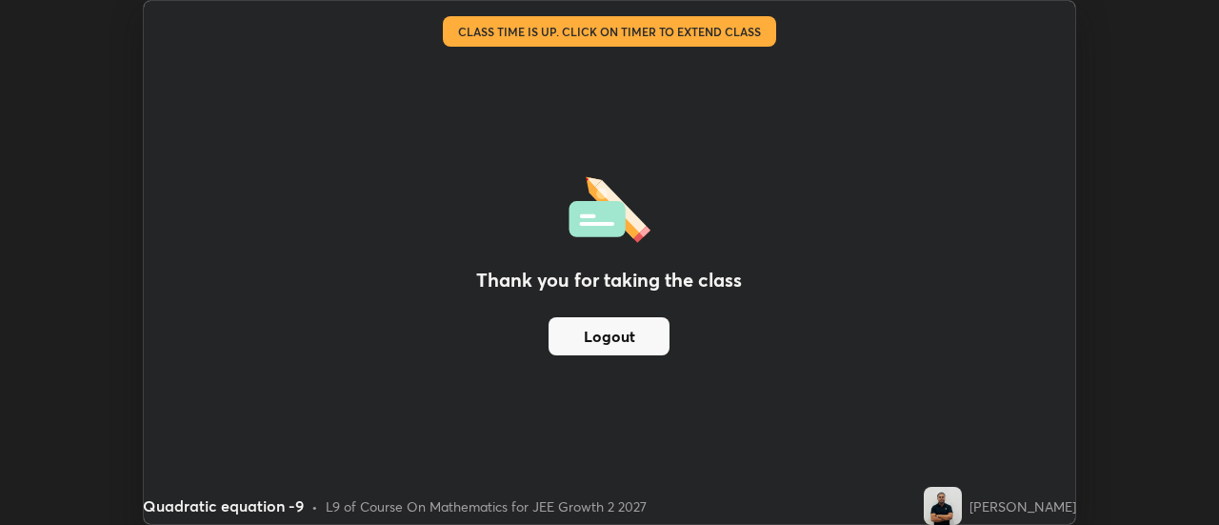
scroll to position [94744, 94050]
